Goal: Task Accomplishment & Management: Manage account settings

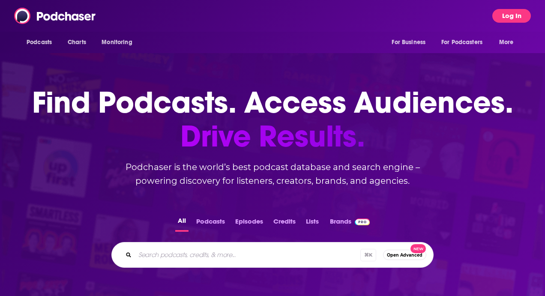
click at [517, 19] on button "Log In" at bounding box center [511, 16] width 39 height 14
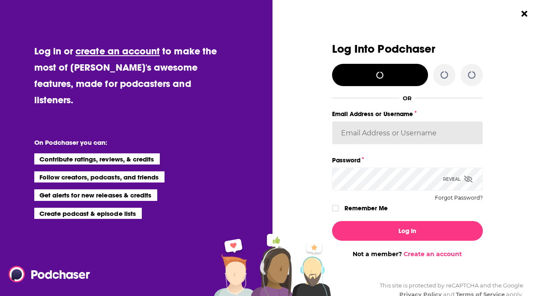
type input "[PERSON_NAME][EMAIL_ADDRESS][DOMAIN_NAME]"
click at [472, 177] on icon "Dialog" at bounding box center [468, 179] width 9 height 7
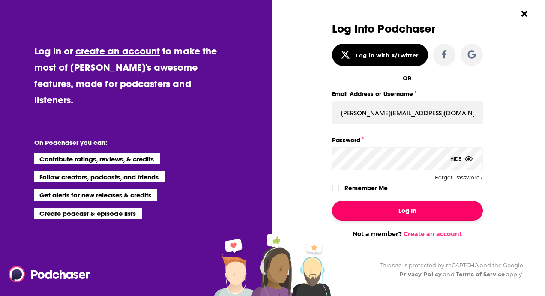
click at [407, 211] on button "Log In" at bounding box center [407, 211] width 151 height 20
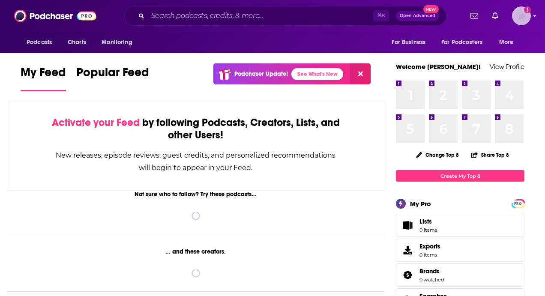
click at [523, 15] on img "Logged in as ZenoCuisinart" at bounding box center [521, 15] width 19 height 19
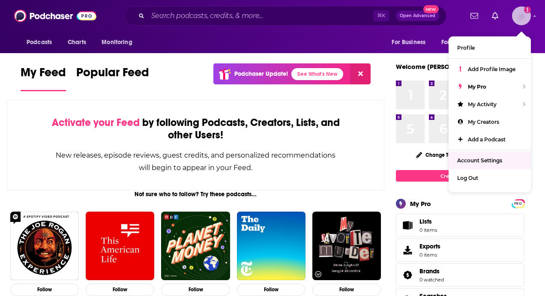
click at [479, 159] on span "Account Settings" at bounding box center [479, 160] width 45 height 6
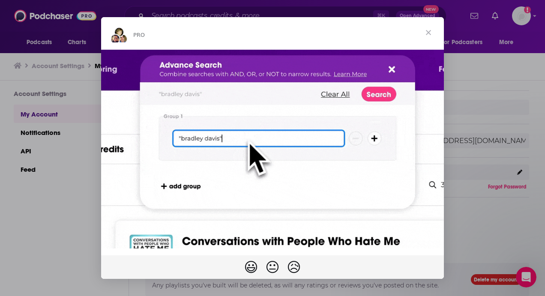
click at [428, 34] on span "Close" at bounding box center [428, 32] width 31 height 31
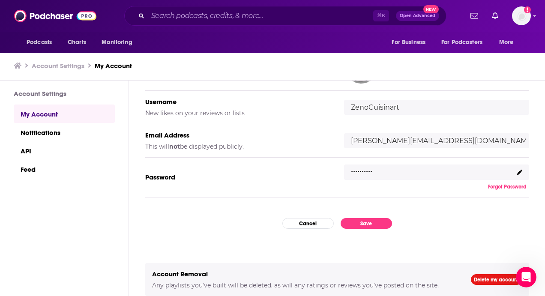
click at [518, 173] on icon at bounding box center [519, 172] width 5 height 5
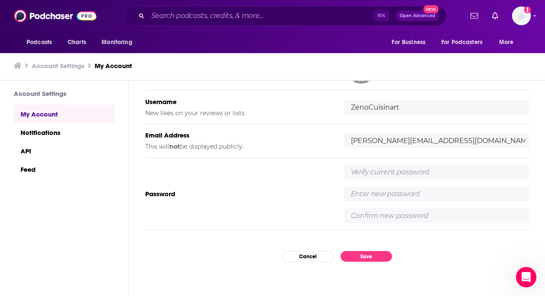
click at [409, 171] on input "text" at bounding box center [436, 171] width 185 height 15
type input "Petunia272!"
click at [405, 189] on input "text" at bounding box center [436, 193] width 185 height 15
type input "Zeno123!"
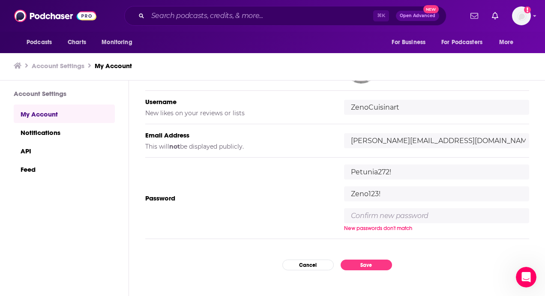
click at [392, 217] on input "text" at bounding box center [436, 215] width 185 height 15
type input "Zeno123!"
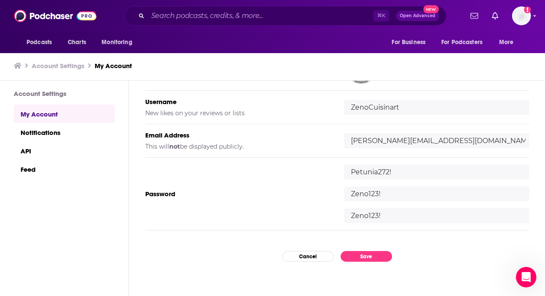
drag, startPoint x: 394, startPoint y: 192, endPoint x: 309, endPoint y: 192, distance: 85.2
click at [309, 192] on div "Password [SECURITY_DATA] Zeno123! Zeno123!" at bounding box center [337, 194] width 384 height 73
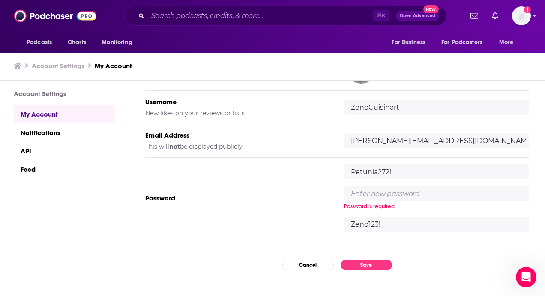
drag, startPoint x: 391, startPoint y: 211, endPoint x: 303, endPoint y: 210, distance: 87.4
click at [303, 210] on div "Password [SECURITY_DATA] Password is required Zeno123!" at bounding box center [337, 198] width 384 height 81
drag, startPoint x: 392, startPoint y: 226, endPoint x: 293, endPoint y: 226, distance: 99.4
click at [293, 226] on div "Password [SECURITY_DATA] Password is required Zeno123!" at bounding box center [337, 198] width 384 height 81
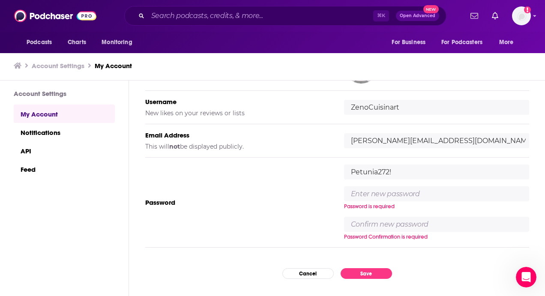
click at [367, 192] on input "text" at bounding box center [436, 193] width 185 height 15
type input "Zeno123!"
click at [367, 226] on input "text" at bounding box center [436, 224] width 185 height 15
type input "Zeno123!"
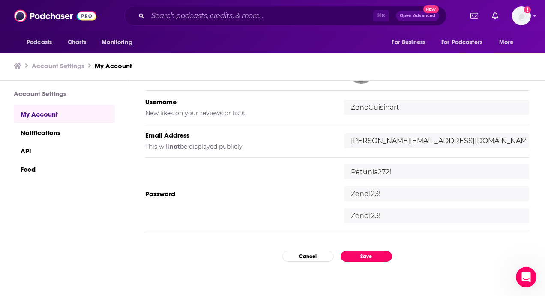
click at [376, 268] on div "My Account Credentials Profile Picture Your image shown throughout Podchaser. U…" at bounding box center [337, 188] width 416 height 215
click at [369, 256] on button "Save" at bounding box center [365, 256] width 51 height 11
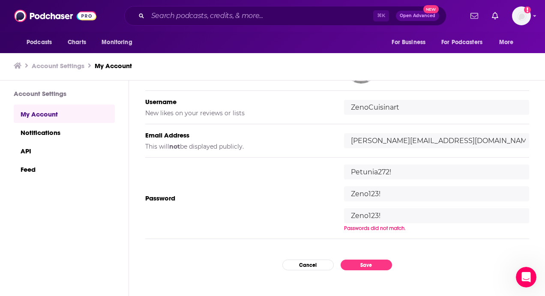
drag, startPoint x: 402, startPoint y: 172, endPoint x: 304, endPoint y: 170, distance: 98.5
click at [304, 170] on div "Password [SECURITY_DATA] Zeno123! Zeno123! Passwords did not match." at bounding box center [337, 198] width 384 height 81
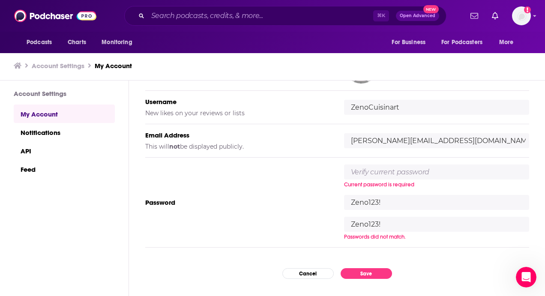
drag, startPoint x: 394, startPoint y: 190, endPoint x: 317, endPoint y: 190, distance: 77.1
click at [317, 190] on div "Password Current password is required Zeno123! Zeno123! Passwords did not match." at bounding box center [337, 203] width 384 height 90
drag, startPoint x: 389, startPoint y: 203, endPoint x: 295, endPoint y: 203, distance: 94.2
click at [295, 203] on div "Password Current password is required Zeno123! Zeno123! Passwords did not match." at bounding box center [337, 203] width 384 height 90
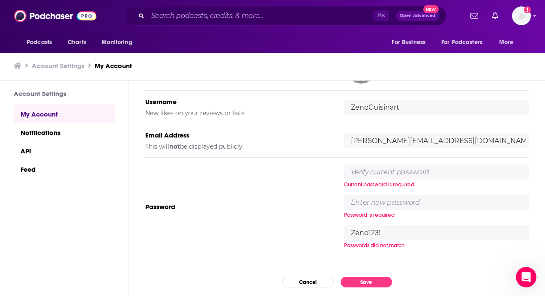
drag, startPoint x: 399, startPoint y: 225, endPoint x: 438, endPoint y: 249, distance: 45.8
click at [438, 249] on div "Password Current password is required Password is required Zeno123! Passwords d…" at bounding box center [337, 207] width 384 height 99
click at [401, 171] on input "text" at bounding box center [436, 171] width 185 height 15
type input "Petunia272!"
click at [391, 210] on div "Petunia272! Current password is required Password is required Password Confirma…" at bounding box center [436, 206] width 185 height 84
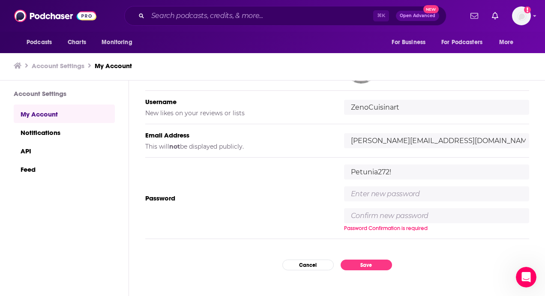
click at [370, 194] on input "text" at bounding box center [436, 193] width 185 height 15
click at [396, 195] on input "Zeno1231" at bounding box center [436, 193] width 185 height 15
type input "Zeno123!"
click at [379, 216] on input "text" at bounding box center [436, 215] width 185 height 15
type input "Zeno123!"
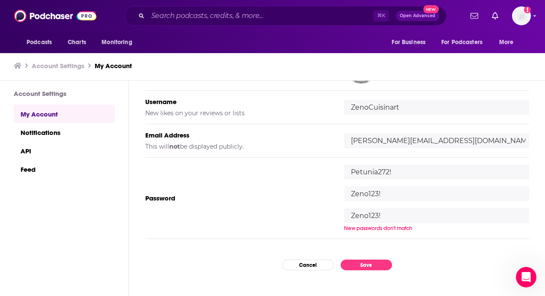
click at [379, 278] on div "My Account Credentials Profile Picture Your image shown throughout Podchaser. U…" at bounding box center [337, 188] width 416 height 215
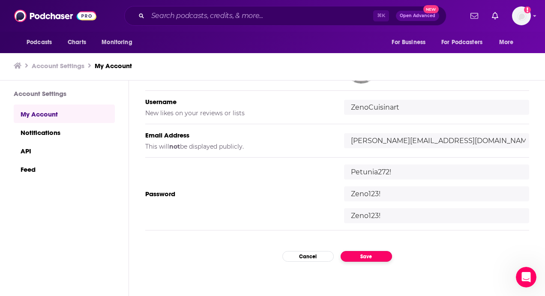
click at [372, 258] on button "Save" at bounding box center [365, 256] width 51 height 11
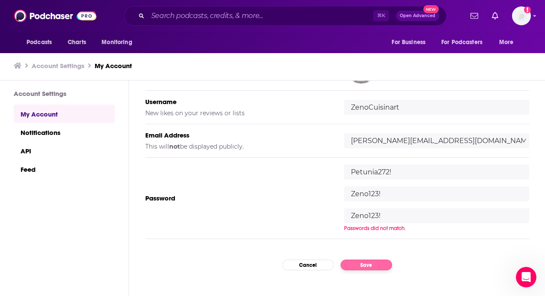
click at [372, 258] on div "My Account Credentials Profile Picture Your image shown throughout Podchaser. U…" at bounding box center [337, 188] width 416 height 215
click at [382, 221] on input "Zeno123!" at bounding box center [436, 215] width 185 height 15
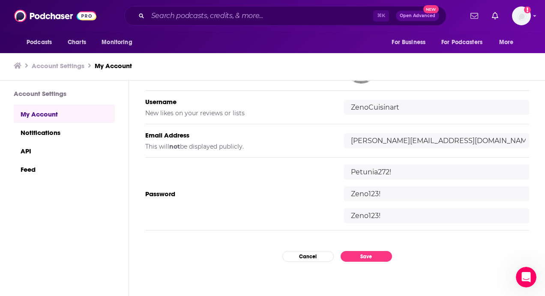
click at [388, 199] on input "Zeno123!" at bounding box center [436, 193] width 185 height 15
drag, startPoint x: 388, startPoint y: 191, endPoint x: 327, endPoint y: 191, distance: 60.8
click at [327, 191] on div "Password [SECURITY_DATA] Zeno123! Zeno123!" at bounding box center [337, 194] width 384 height 73
drag, startPoint x: 391, startPoint y: 219, endPoint x: 302, endPoint y: 210, distance: 89.5
click at [302, 210] on div "Password [SECURITY_DATA] Zeno123! Zeno123!" at bounding box center [337, 194] width 384 height 73
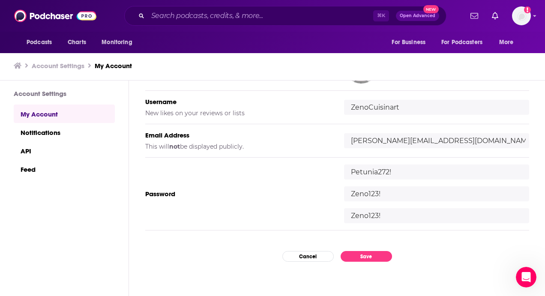
click at [359, 263] on div "My Account Credentials Profile Picture Your image shown throughout Podchaser. U…" at bounding box center [337, 188] width 416 height 215
click at [353, 253] on button "Save" at bounding box center [365, 256] width 51 height 11
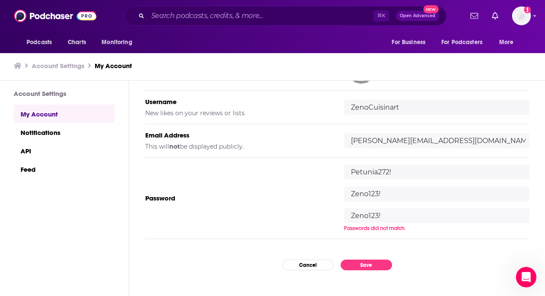
click at [399, 214] on input "Zeno123!" at bounding box center [436, 215] width 185 height 15
click at [322, 263] on div "My Account Credentials Profile Picture Your image shown throughout Podchaser. U…" at bounding box center [337, 188] width 416 height 215
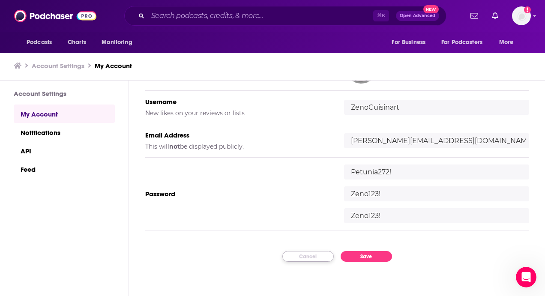
click at [313, 256] on button "Cancel" at bounding box center [307, 256] width 51 height 11
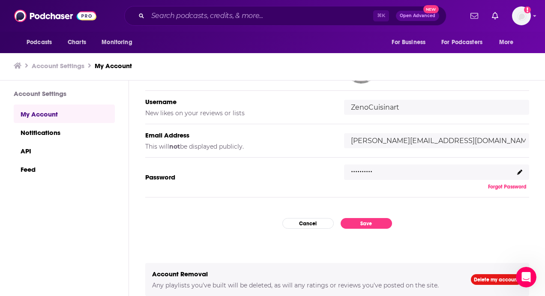
click at [522, 172] on div ".........." at bounding box center [436, 171] width 185 height 15
click at [518, 172] on icon at bounding box center [519, 172] width 5 height 5
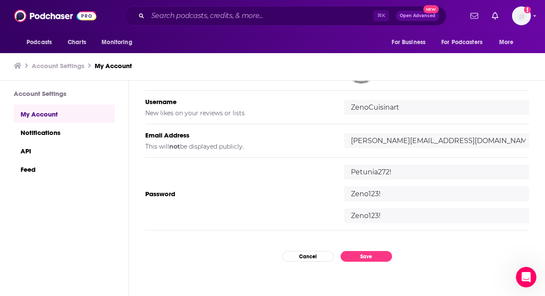
click at [518, 171] on input "Petunia272!" at bounding box center [436, 171] width 185 height 15
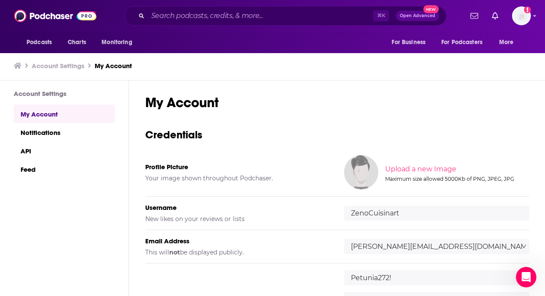
click at [52, 109] on link "My Account" at bounding box center [64, 114] width 101 height 18
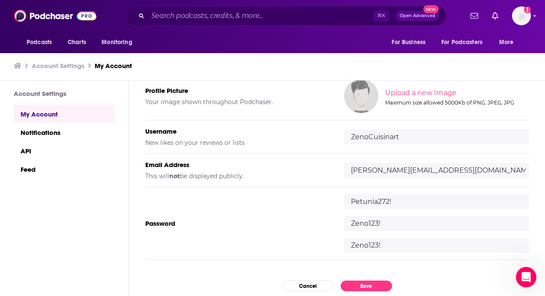
scroll to position [90, 0]
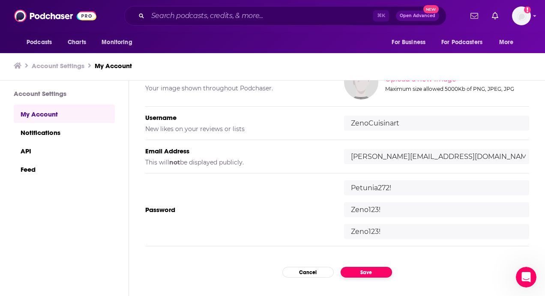
click at [376, 269] on button "Save" at bounding box center [365, 272] width 51 height 11
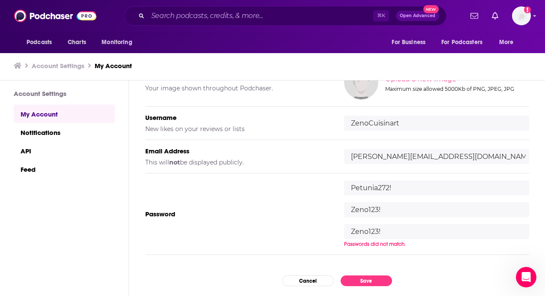
click at [403, 230] on input "Zeno123!" at bounding box center [436, 231] width 185 height 15
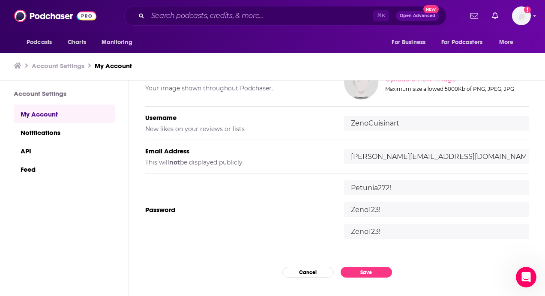
drag, startPoint x: 387, startPoint y: 206, endPoint x: 332, endPoint y: 206, distance: 54.8
click at [332, 206] on div "Password [SECURITY_DATA] Zeno123! Zeno123!" at bounding box center [337, 209] width 384 height 73
type input "ZenoNY123!"
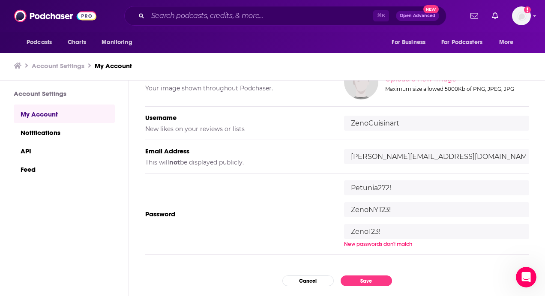
drag, startPoint x: 396, startPoint y: 230, endPoint x: 306, endPoint y: 228, distance: 89.5
click at [306, 228] on div "Password [SECURITY_DATA] ZenoNY123! Zeno123! New passwords don't match" at bounding box center [337, 213] width 384 height 81
type input "ZenoNY123!"
click at [370, 278] on div "My Account Credentials Profile Picture Your image shown throughout Podchaser. U…" at bounding box center [337, 188] width 416 height 215
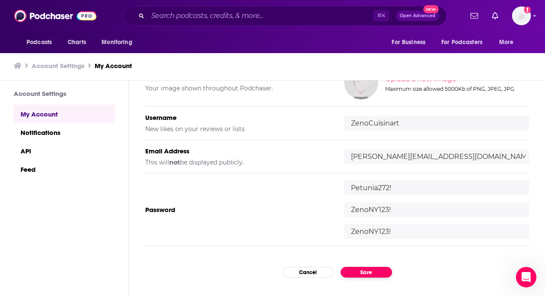
click at [384, 267] on button "Save" at bounding box center [365, 272] width 51 height 11
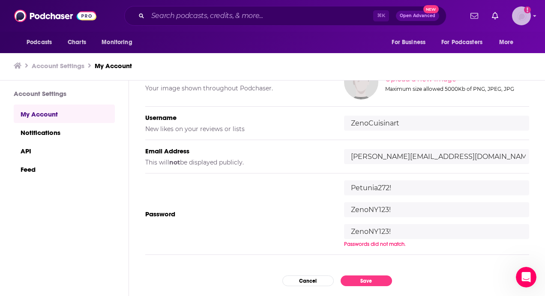
click at [529, 10] on icon "Add a profile image" at bounding box center [527, 9] width 7 height 7
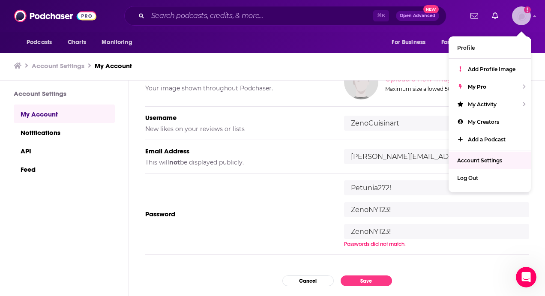
click at [477, 166] on link "Account Settings" at bounding box center [489, 161] width 82 height 18
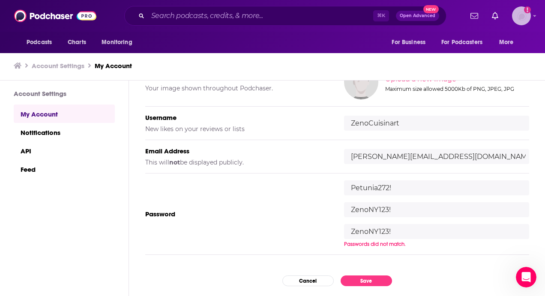
scroll to position [0, 0]
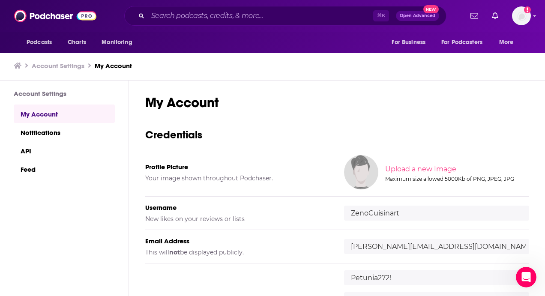
click at [63, 106] on link "My Account" at bounding box center [64, 114] width 101 height 18
click at [51, 111] on link "My Account" at bounding box center [64, 114] width 101 height 18
click at [49, 115] on link "My Account" at bounding box center [64, 114] width 101 height 18
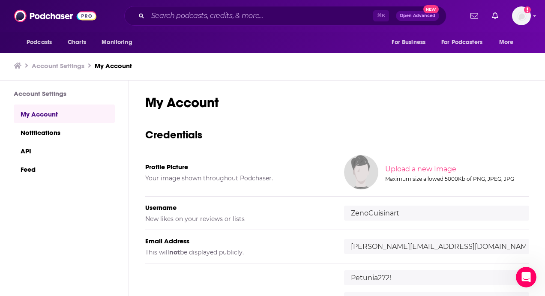
click at [49, 115] on link "My Account" at bounding box center [64, 114] width 101 height 18
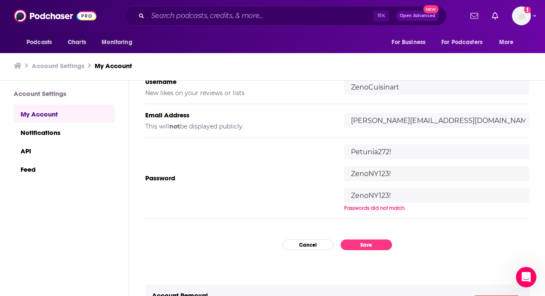
scroll to position [128, 0]
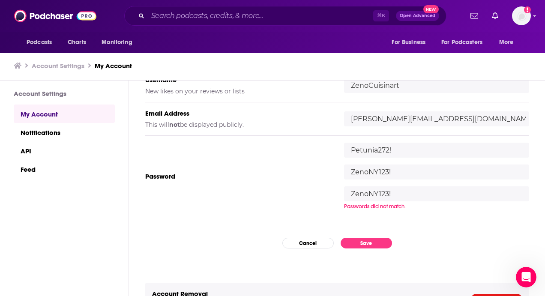
click at [308, 249] on div "My Account Credentials Profile Picture Your image shown throughout Podchaser. U…" at bounding box center [337, 188] width 416 height 215
click at [300, 243] on button "Cancel" at bounding box center [307, 243] width 51 height 11
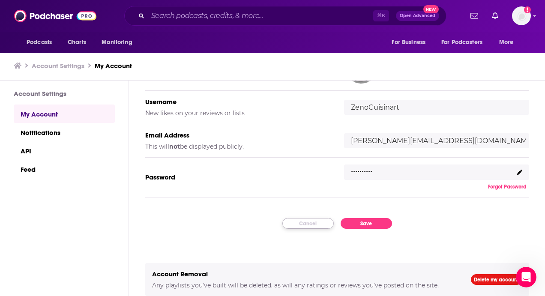
scroll to position [0, 0]
click at [71, 133] on link "Notifications" at bounding box center [64, 131] width 101 height 18
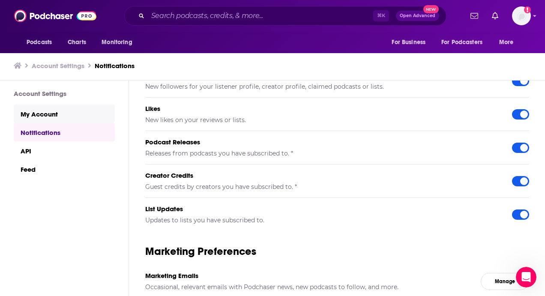
click at [51, 116] on link "My Account" at bounding box center [64, 114] width 101 height 18
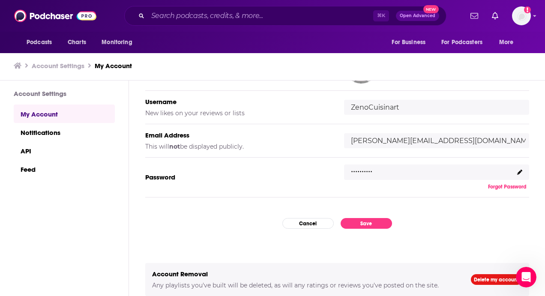
click at [520, 172] on icon at bounding box center [519, 172] width 5 height 5
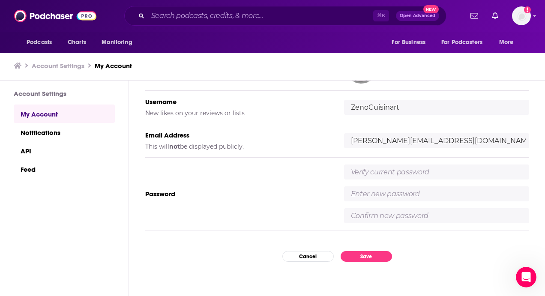
click at [478, 170] on input "text" at bounding box center [436, 171] width 185 height 15
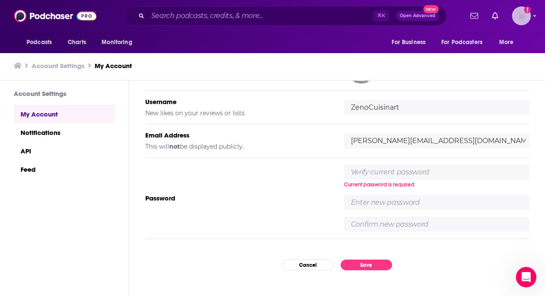
click at [534, 15] on icon "Show profile menu" at bounding box center [534, 16] width 3 height 2
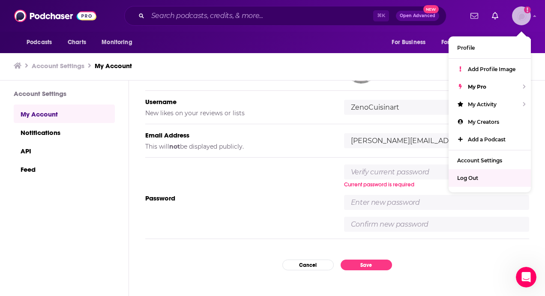
click at [476, 176] on span "Log Out" at bounding box center [467, 178] width 21 height 6
